Goal: Information Seeking & Learning: Understand process/instructions

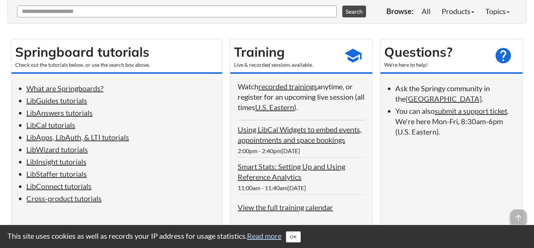
scroll to position [104, 0]
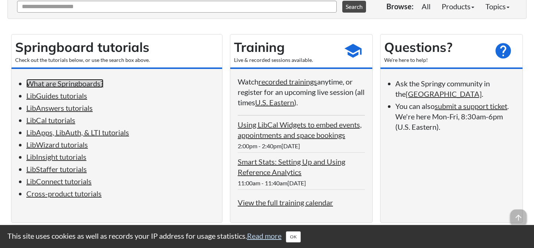
click at [88, 85] on link "What are Springboards?" at bounding box center [64, 83] width 77 height 9
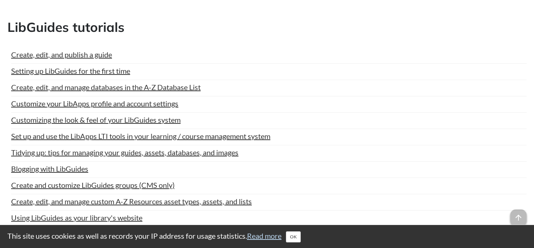
scroll to position [432, 0]
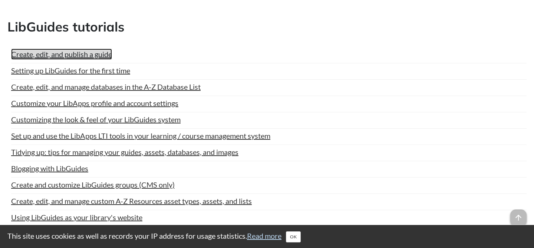
click at [97, 53] on link "Create, edit, and publish a guide" at bounding box center [61, 54] width 101 height 11
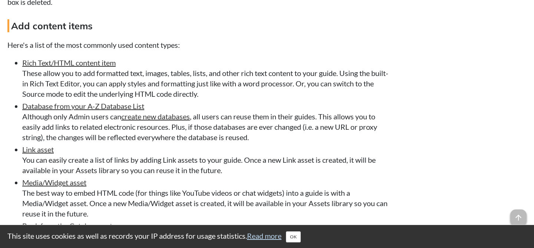
scroll to position [1423, 0]
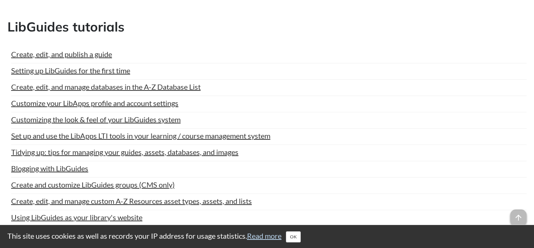
scroll to position [104, 0]
